Goal: Connect with others: Connect with others

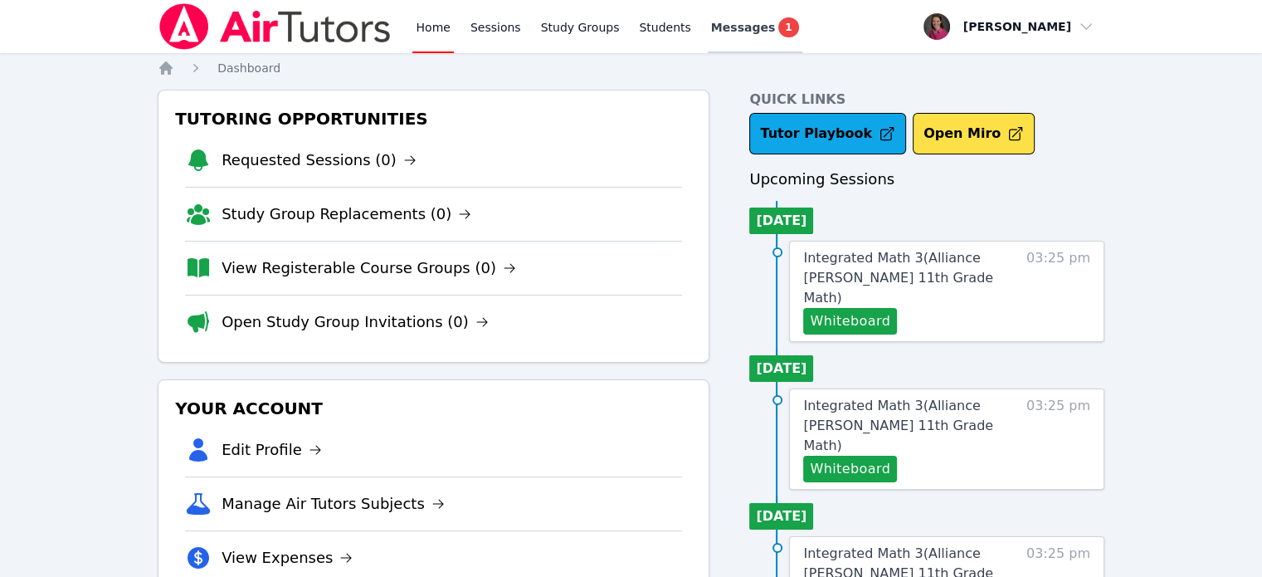
click at [720, 29] on span "Messages" at bounding box center [743, 27] width 64 height 17
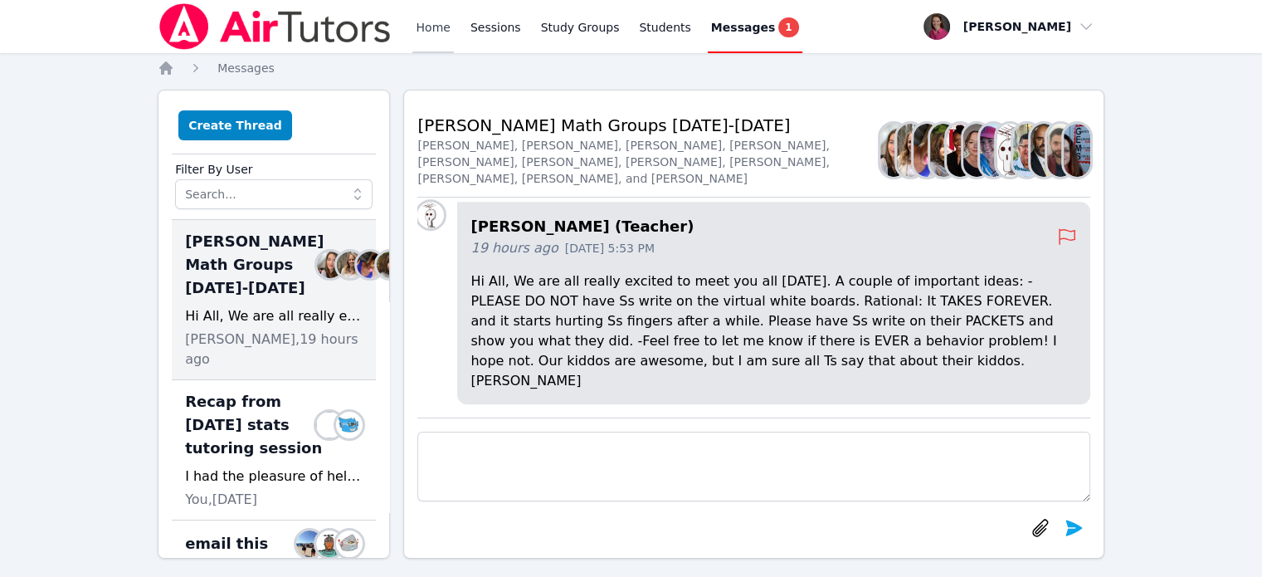
click at [432, 17] on link "Home" at bounding box center [432, 26] width 41 height 53
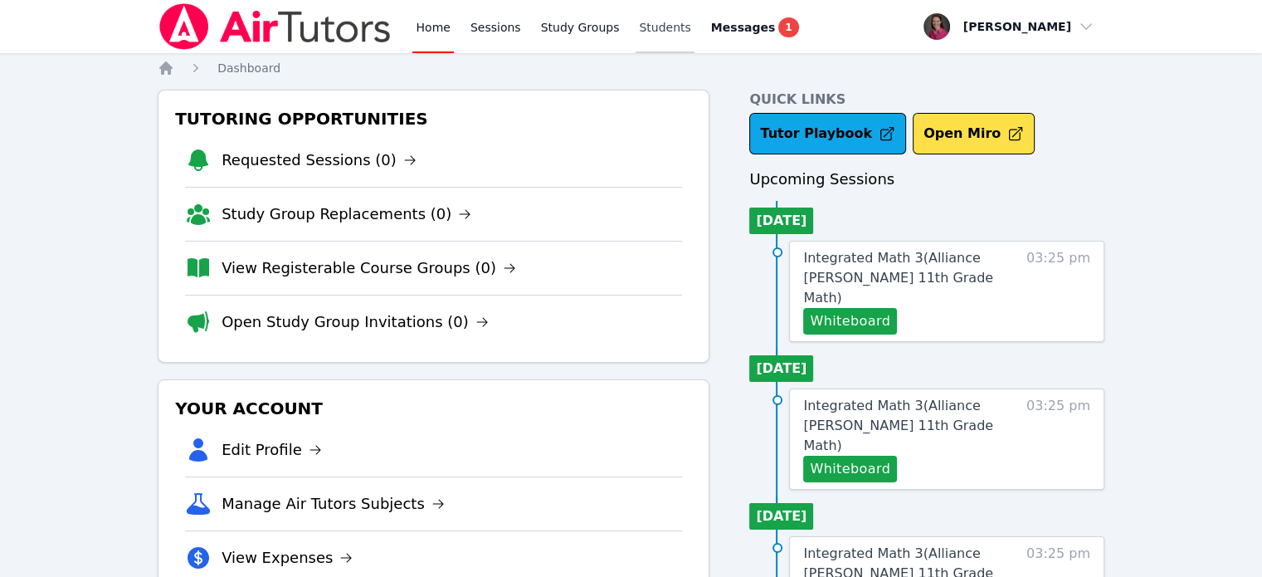
click at [650, 24] on link "Students" at bounding box center [665, 26] width 58 height 53
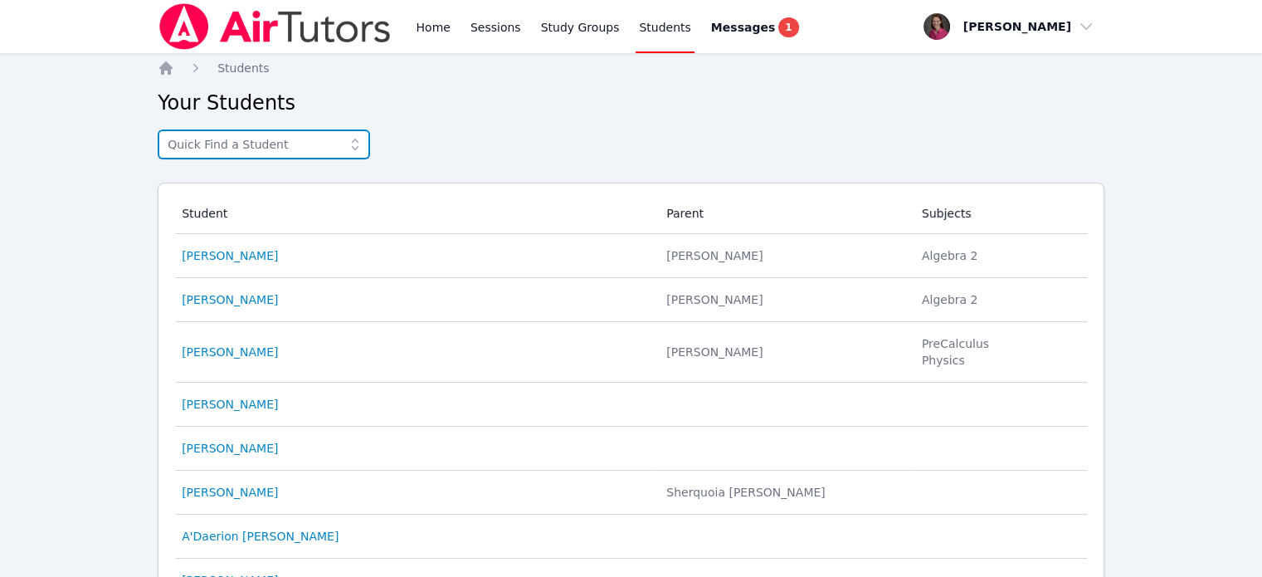
click at [213, 138] on input "text" at bounding box center [264, 144] width 212 height 30
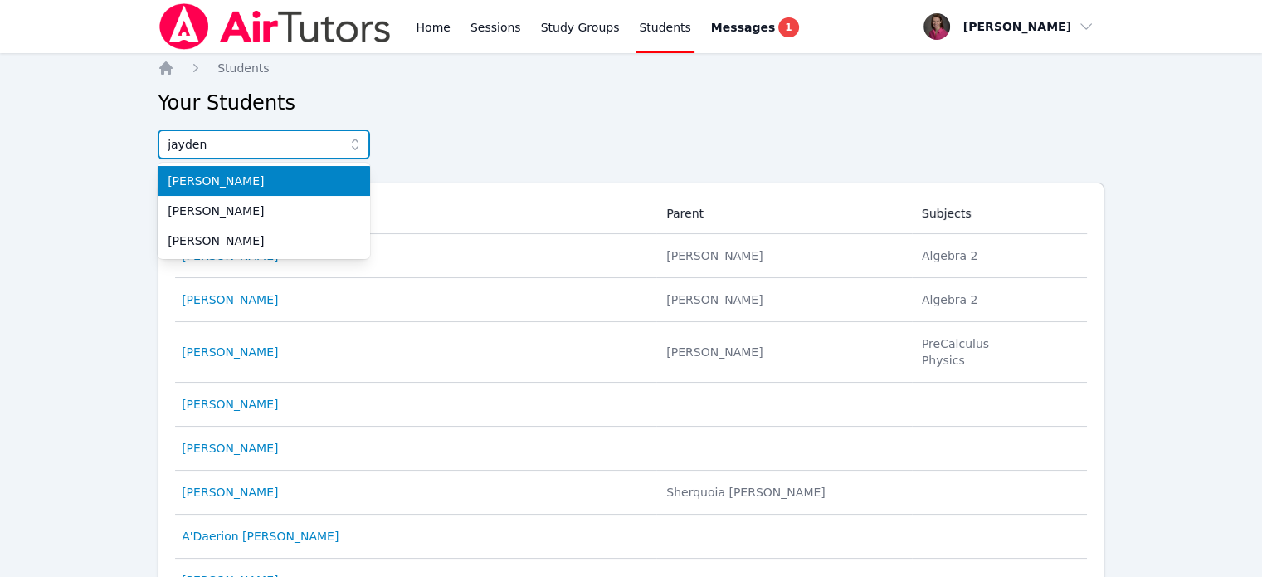
type input "jayden"
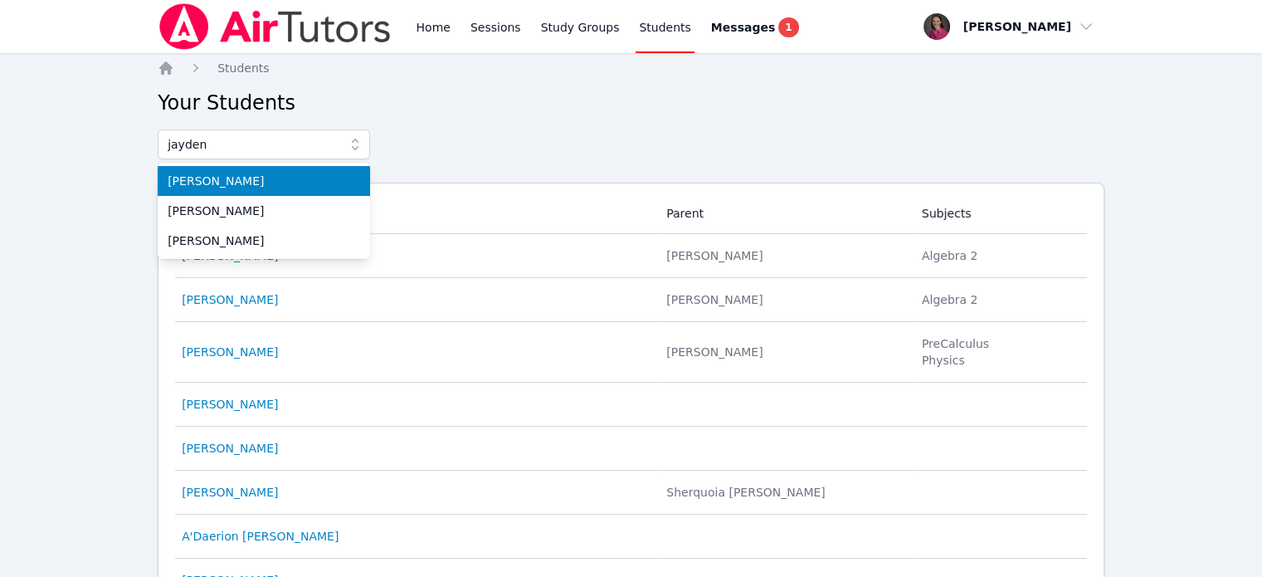
click at [313, 182] on span "[PERSON_NAME]" at bounding box center [264, 181] width 193 height 17
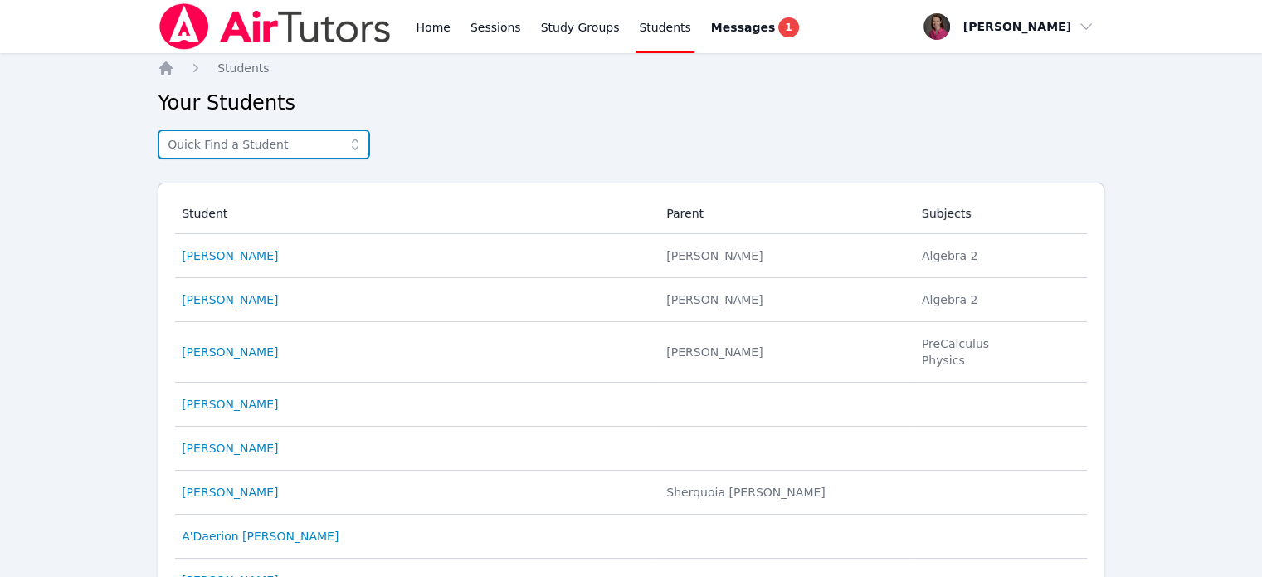
click at [216, 147] on input "text" at bounding box center [264, 144] width 212 height 30
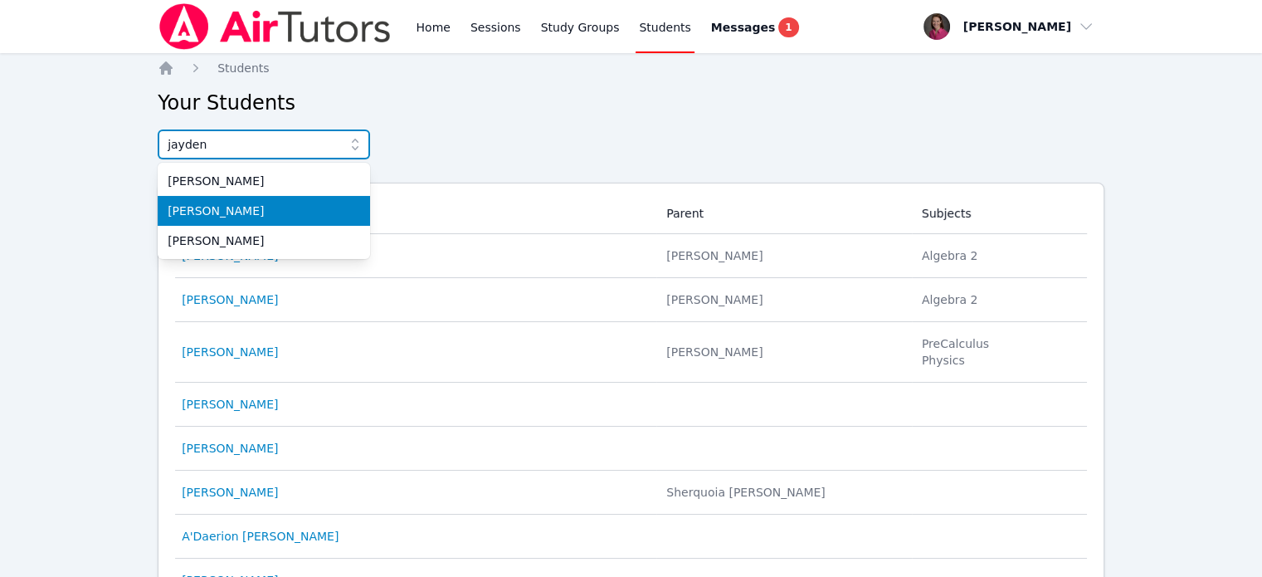
type input "jayden"
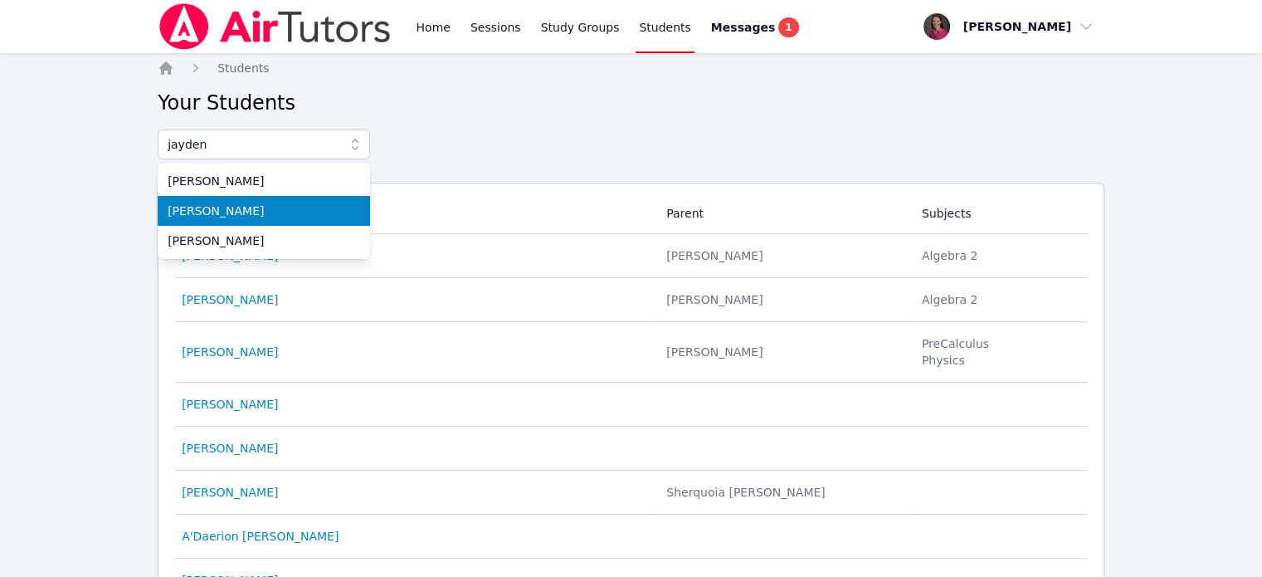
click at [243, 207] on span "[PERSON_NAME]" at bounding box center [264, 210] width 193 height 17
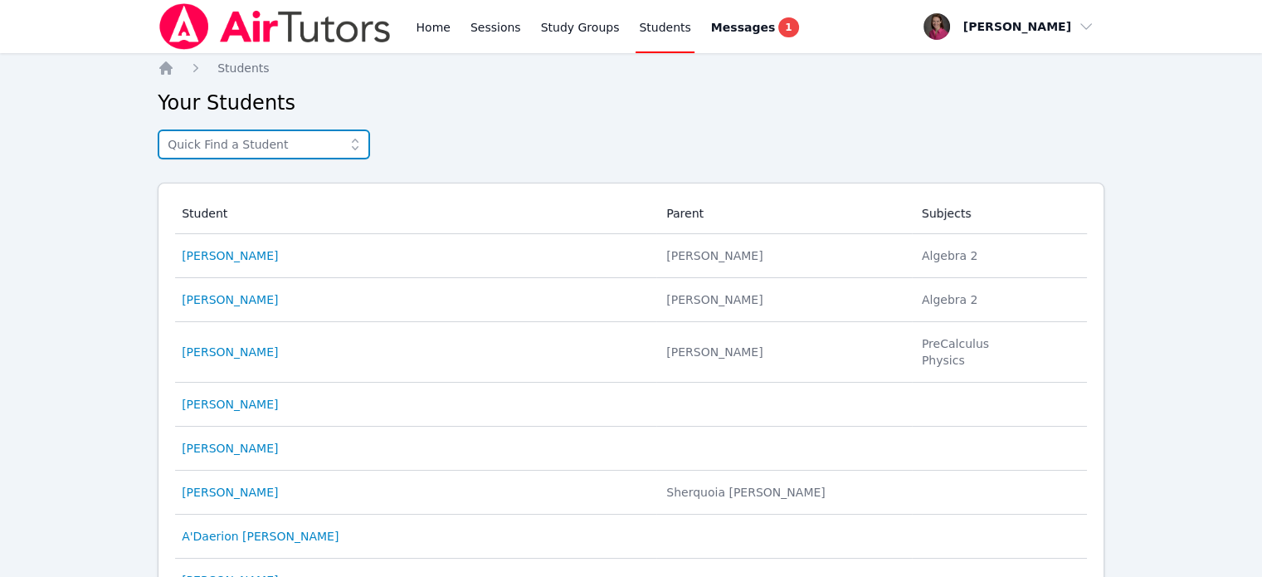
click at [221, 153] on input "text" at bounding box center [264, 144] width 212 height 30
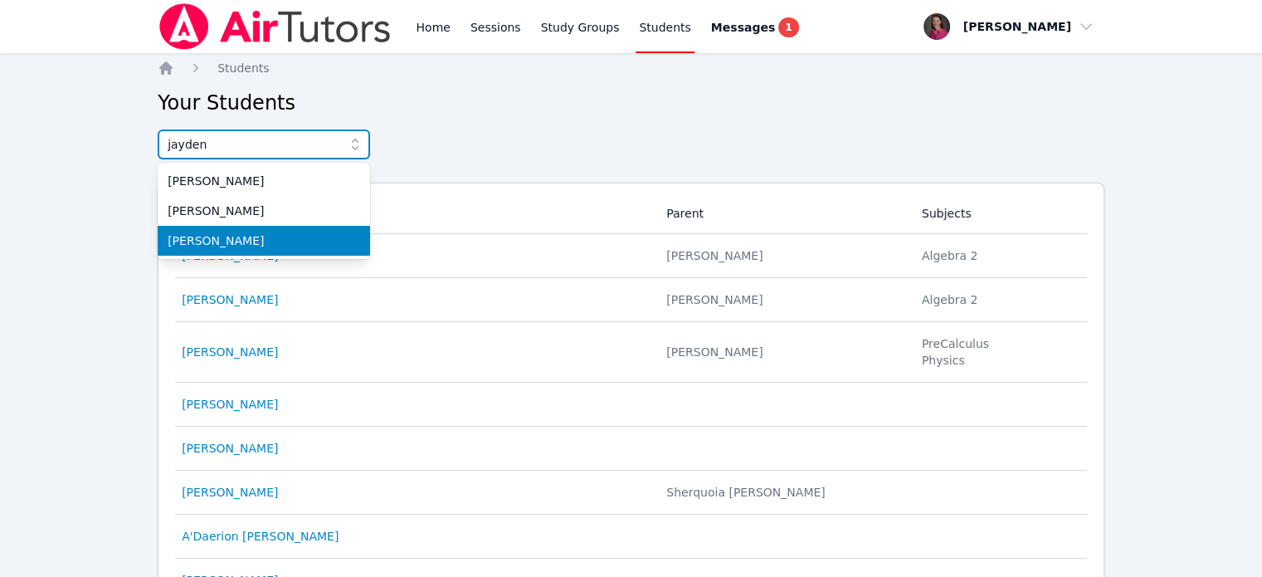
type input "jayden"
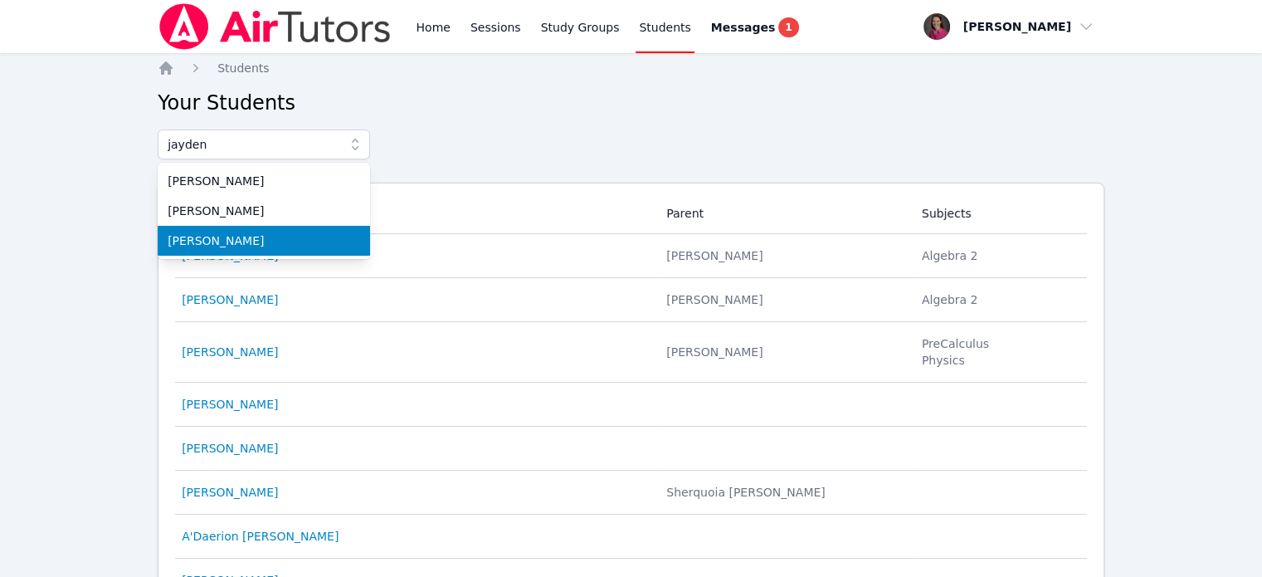
click at [278, 251] on li "[PERSON_NAME]" at bounding box center [264, 241] width 212 height 30
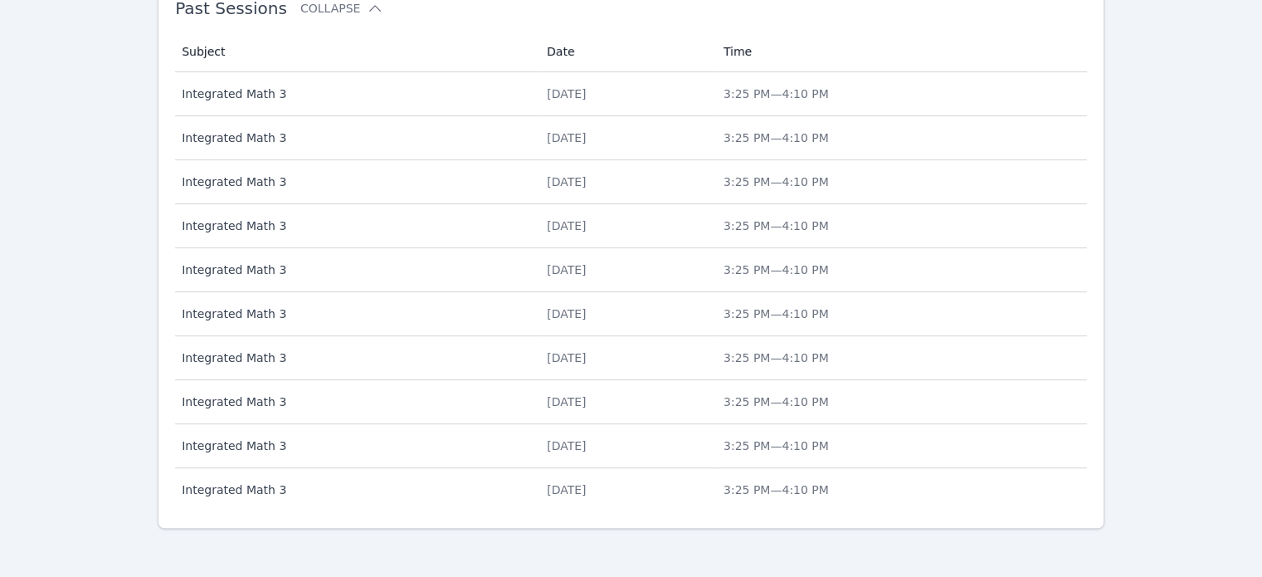
scroll to position [718, 0]
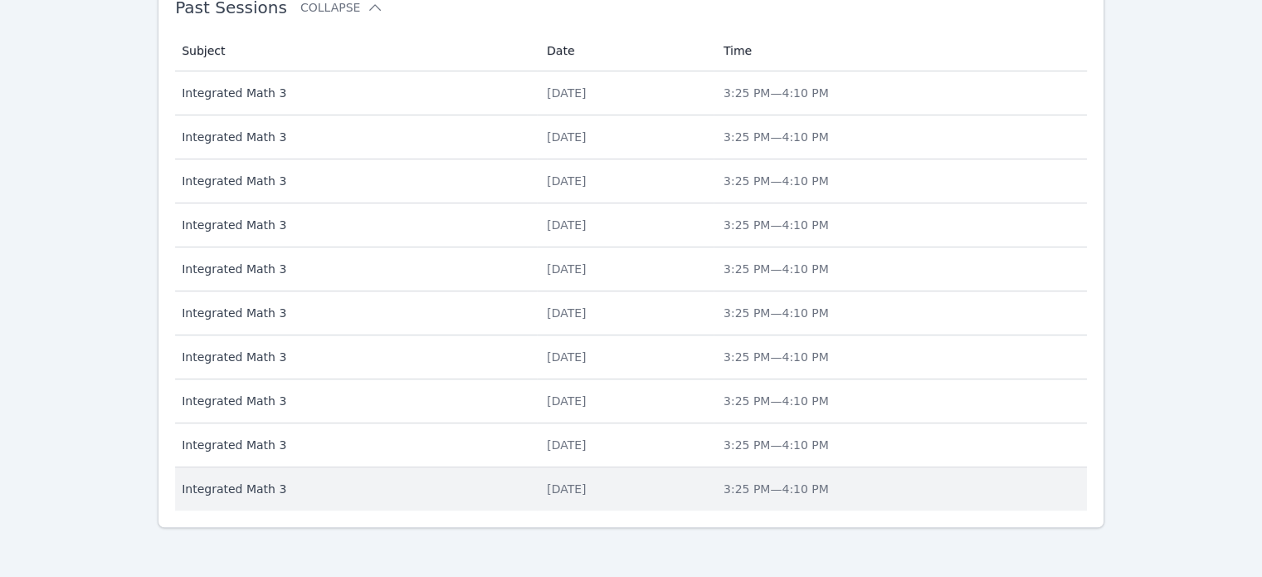
click at [239, 485] on span "Integrated Math 3" at bounding box center [354, 488] width 345 height 17
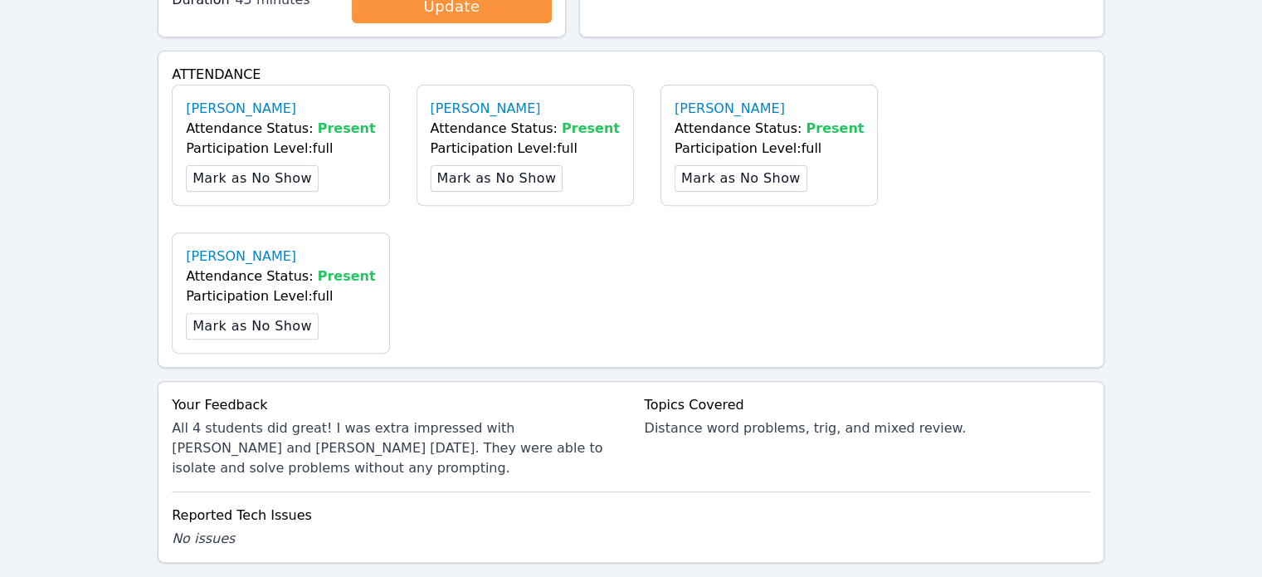
scroll to position [615, 0]
